Goal: Information Seeking & Learning: Learn about a topic

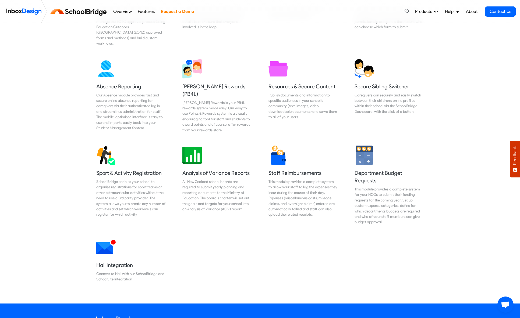
scroll to position [333, 0]
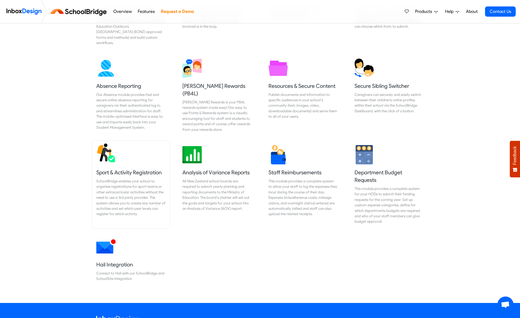
click at [140, 180] on div "SchoolBridge enables your school to organise registrations for sport teams or o…" at bounding box center [130, 198] width 69 height 38
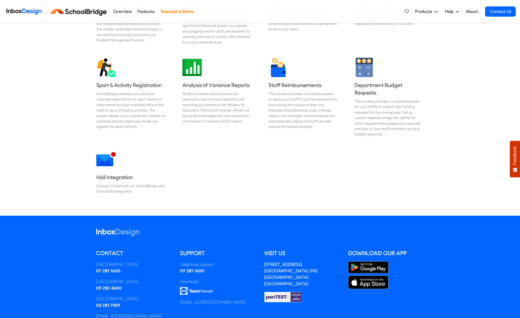
scroll to position [421, 0]
click at [194, 63] on img at bounding box center [191, 65] width 19 height 19
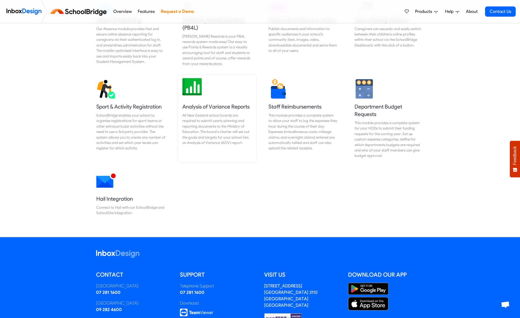
scroll to position [396, 0]
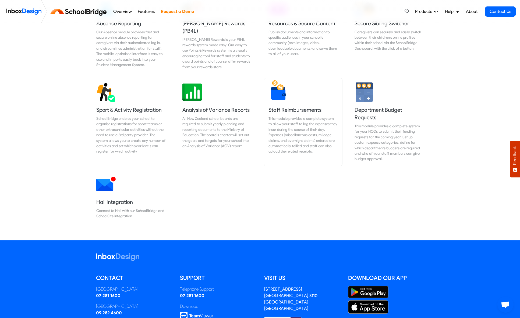
click at [311, 116] on div "This module provides a complete system to allow your staff to log the expenses …" at bounding box center [302, 135] width 69 height 38
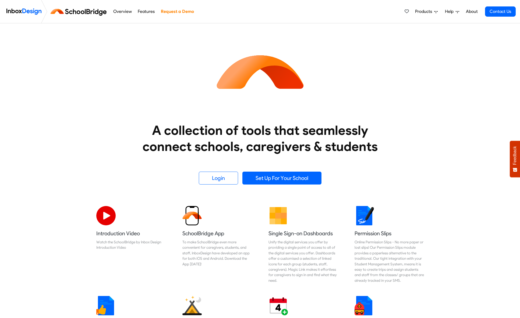
scroll to position [396, 0]
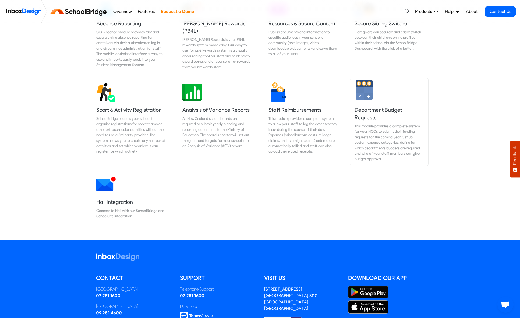
click at [371, 109] on h5 "Department Budget Requests" at bounding box center [388, 113] width 69 height 15
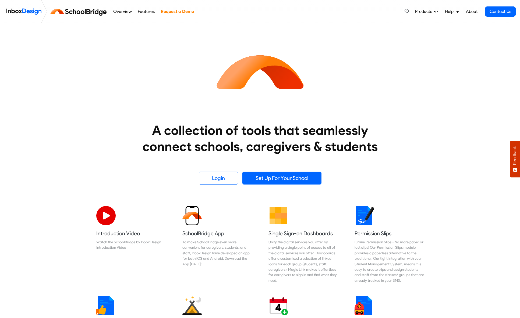
scroll to position [396, 0]
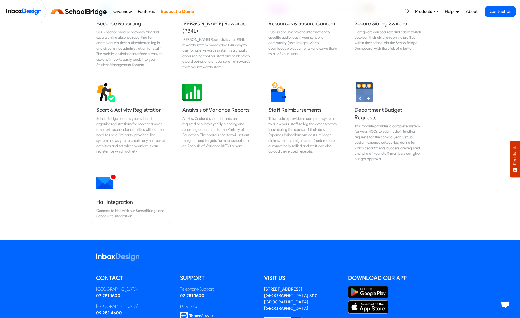
drag, startPoint x: 130, startPoint y: 202, endPoint x: 150, endPoint y: 204, distance: 20.0
click at [130, 208] on div "Connect to Hail with our SchoolBridge and SchoolSite Integration" at bounding box center [130, 213] width 69 height 11
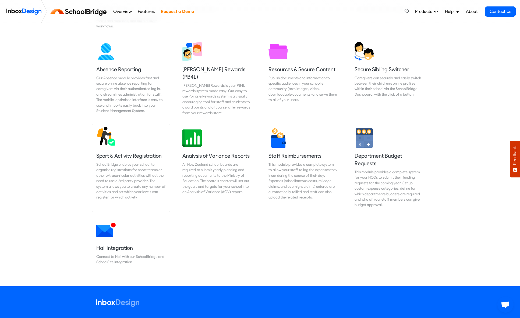
scroll to position [345, 0]
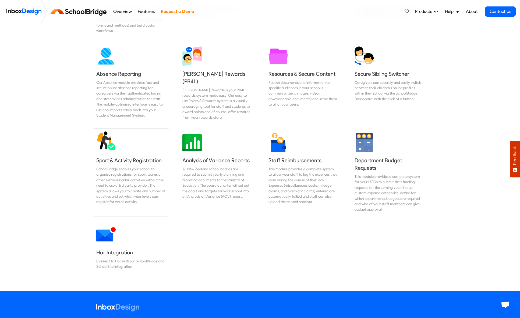
drag, startPoint x: 125, startPoint y: 163, endPoint x: 132, endPoint y: 163, distance: 7.3
click at [125, 166] on div "SchoolBridge enables your school to organise registrations for sport teams or o…" at bounding box center [130, 185] width 69 height 38
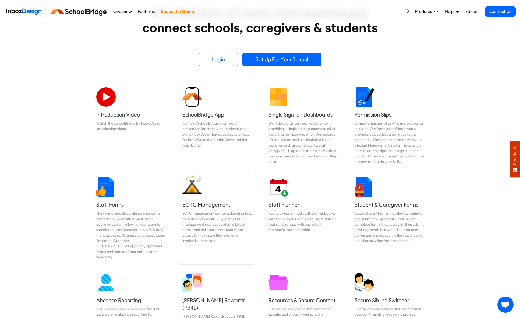
scroll to position [119, 0]
click at [202, 127] on div "To make SchoolBridge even more convenient for caregivers, students, and staff, …" at bounding box center [216, 133] width 69 height 27
